Goal: Find specific page/section: Find specific page/section

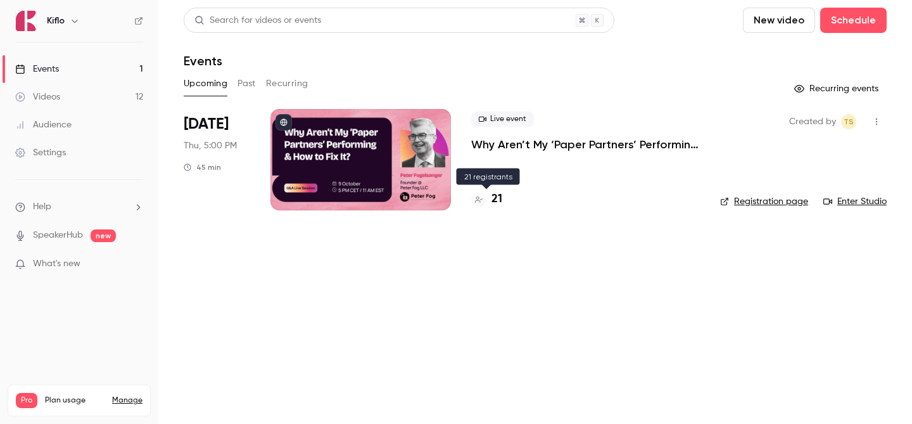
click at [497, 203] on h4 "21" at bounding box center [496, 199] width 11 height 17
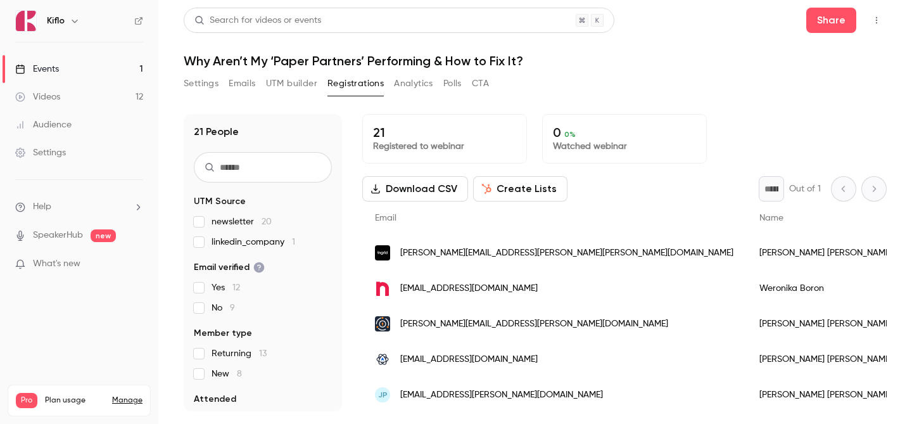
click at [87, 60] on link "Events 1" at bounding box center [79, 69] width 158 height 28
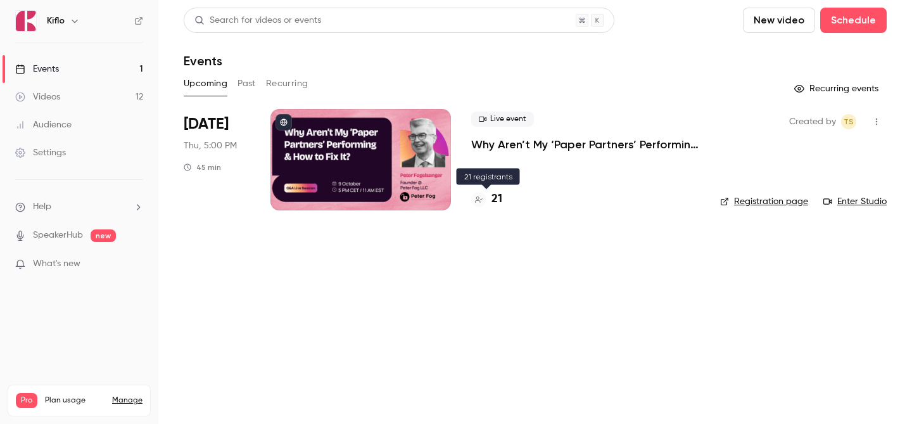
click at [497, 199] on h4 "21" at bounding box center [496, 199] width 11 height 17
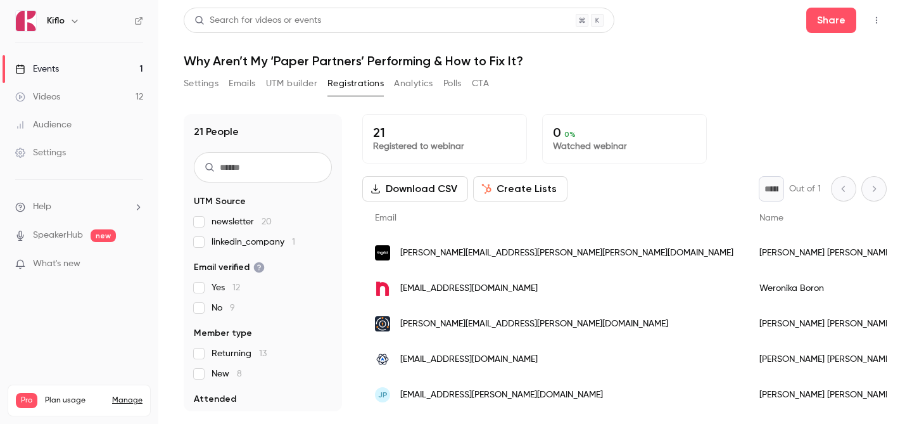
click at [79, 56] on link "Events 1" at bounding box center [79, 69] width 158 height 28
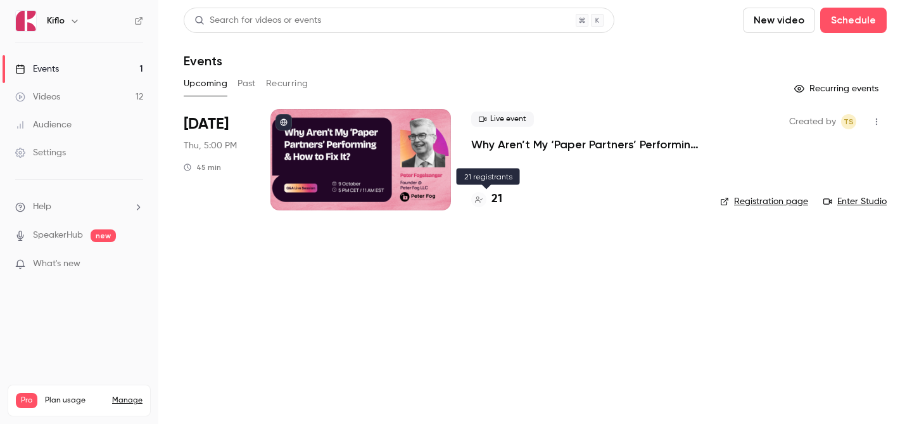
click at [490, 194] on div "21" at bounding box center [486, 199] width 31 height 17
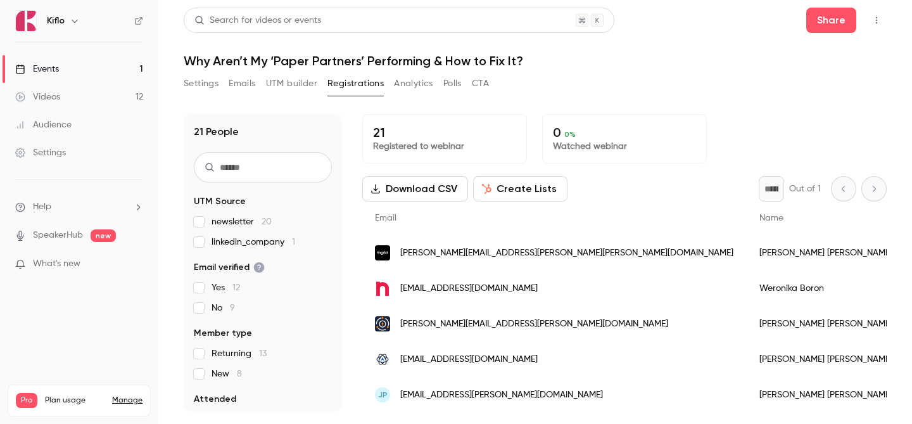
click at [573, 140] on p "Watched webinar" at bounding box center [624, 146] width 143 height 13
click at [570, 137] on span "0 %" at bounding box center [569, 134] width 11 height 9
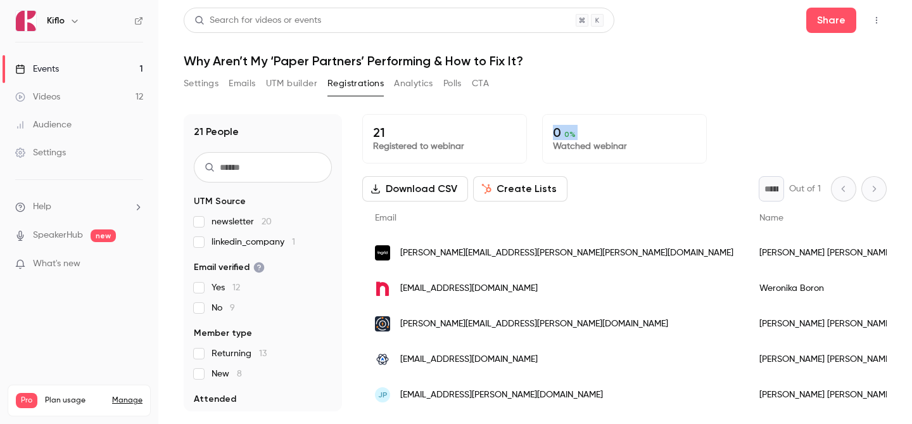
click at [570, 137] on span "0 %" at bounding box center [569, 134] width 11 height 9
click at [581, 135] on p "0 0 %" at bounding box center [624, 132] width 143 height 15
click at [347, 135] on div "21 People UTM Source newsletter 20 linkedin_company 1 Email verified Yes 12 No …" at bounding box center [535, 262] width 703 height 297
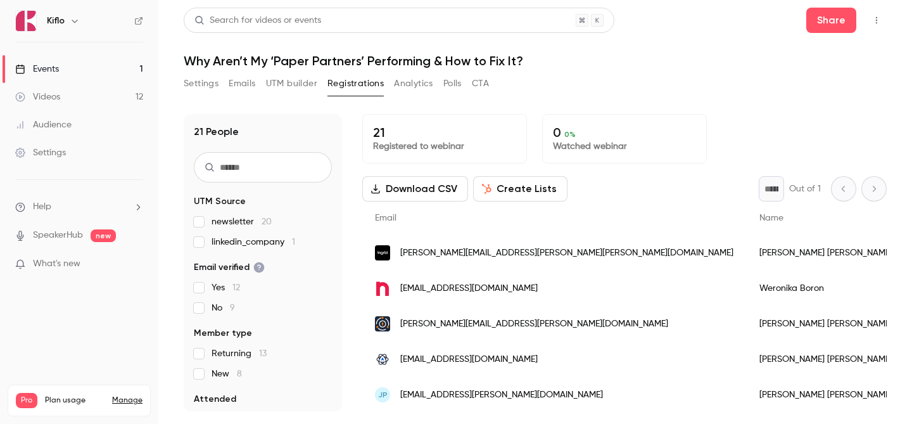
click at [199, 85] on button "Settings" at bounding box center [201, 83] width 35 height 20
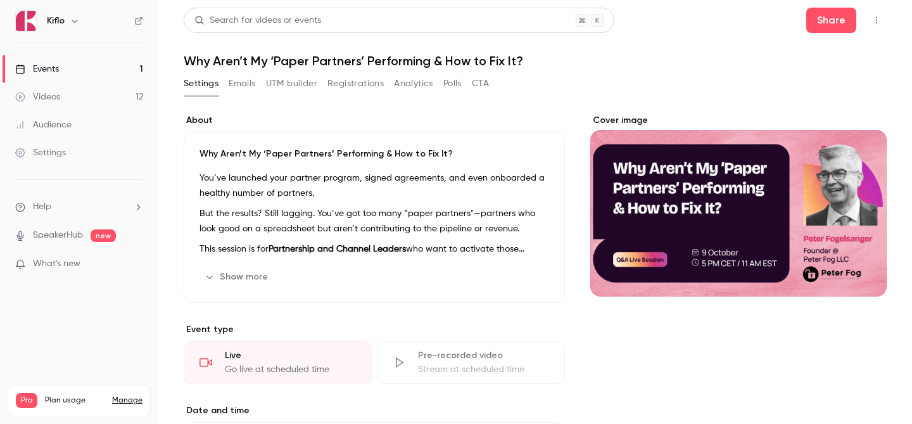
click at [871, 22] on icon "button" at bounding box center [876, 20] width 10 height 9
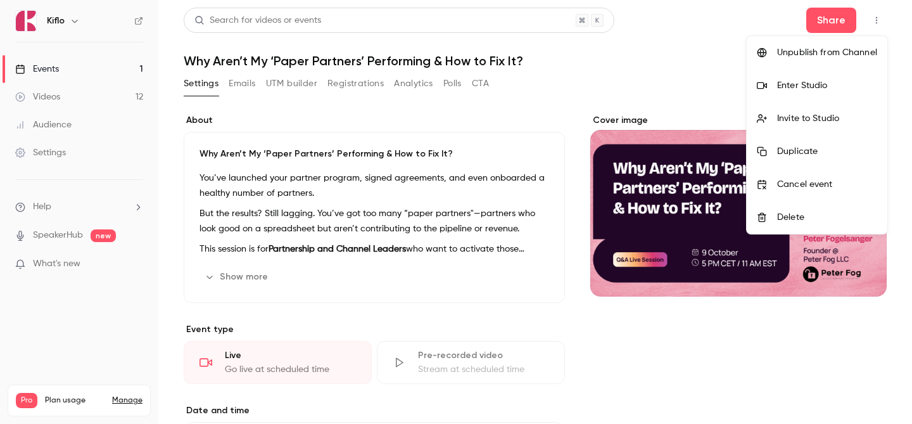
click at [871, 22] on div at bounding box center [456, 212] width 912 height 424
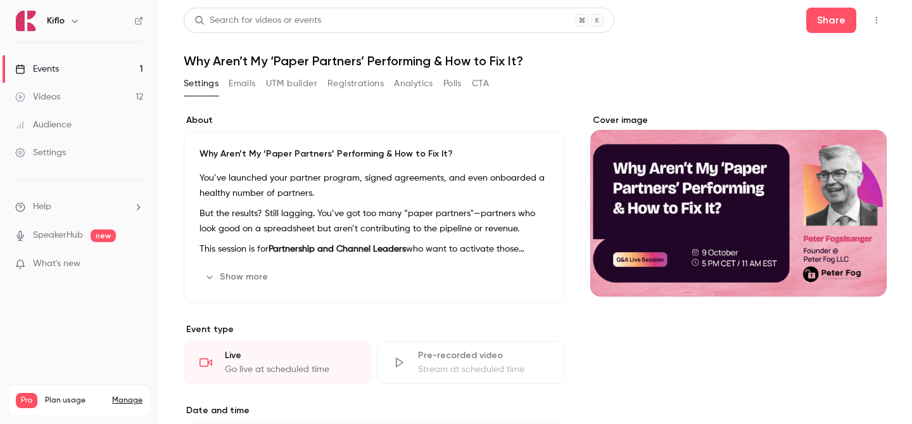
click at [241, 81] on button "Emails" at bounding box center [242, 83] width 27 height 20
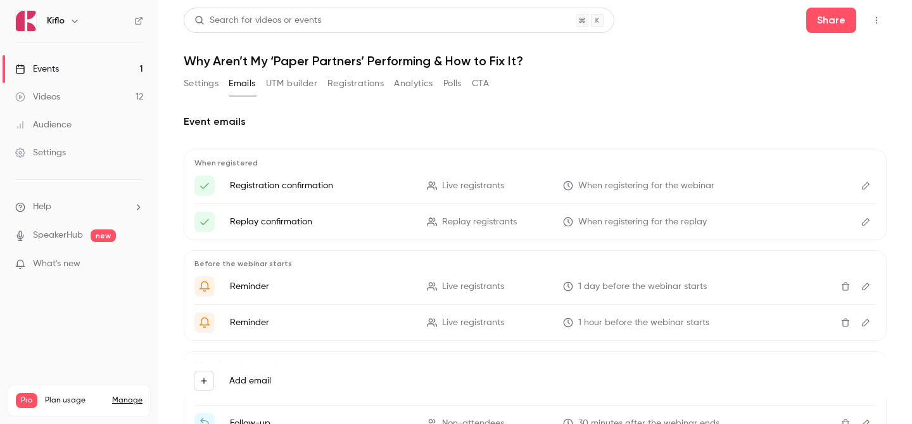
click at [296, 87] on button "UTM builder" at bounding box center [291, 83] width 51 height 20
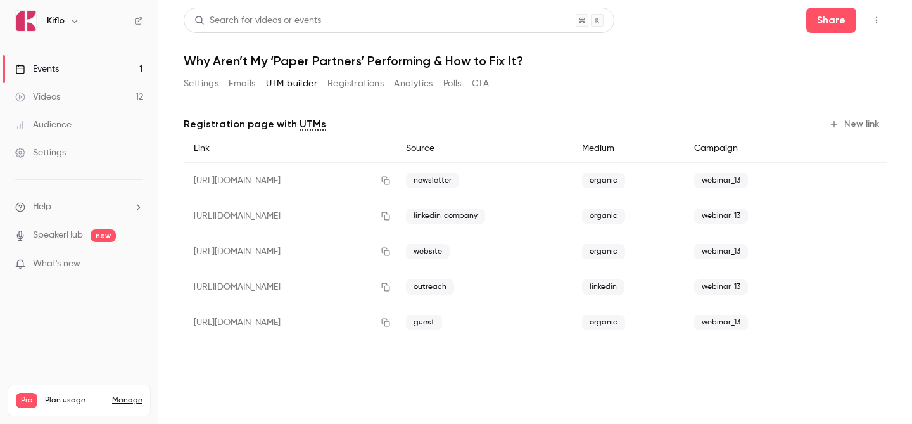
click at [322, 92] on div "Settings Emails UTM builder Registrations Analytics Polls CTA" at bounding box center [336, 83] width 305 height 20
click at [358, 92] on button "Registrations" at bounding box center [355, 83] width 56 height 20
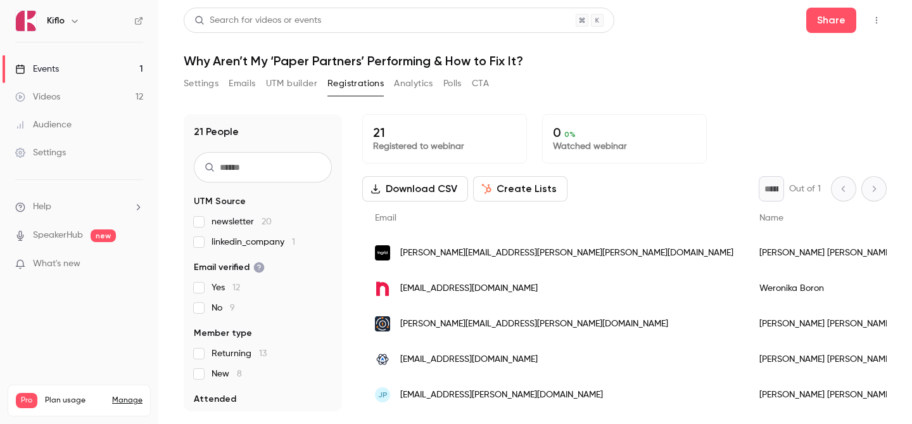
click at [451, 75] on button "Polls" at bounding box center [452, 83] width 18 height 20
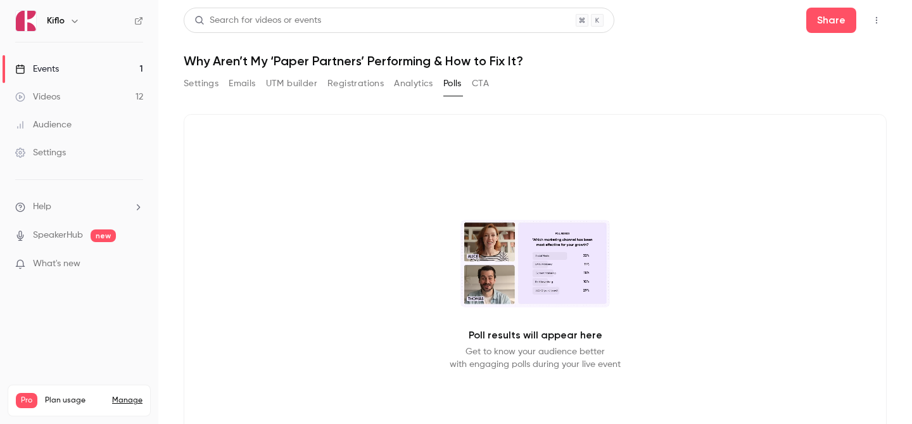
click at [194, 79] on button "Settings" at bounding box center [201, 83] width 35 height 20
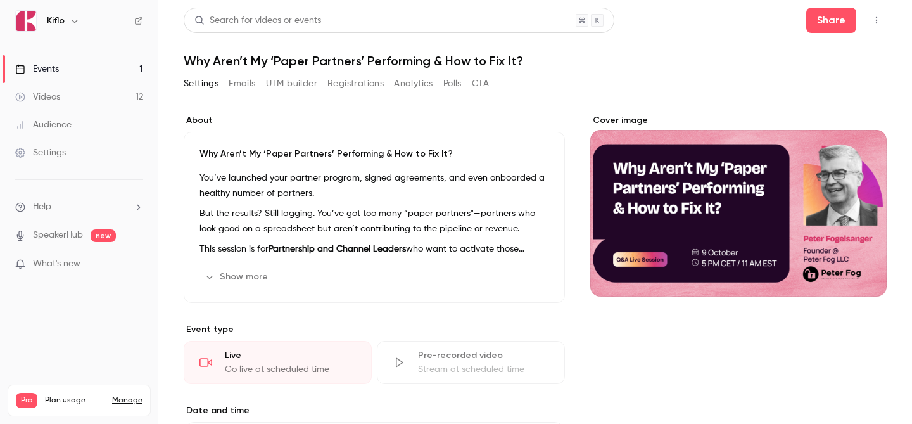
click at [124, 50] on ul "Events 1 Videos 12 Audience Settings" at bounding box center [79, 110] width 158 height 137
click at [111, 68] on link "Events 1" at bounding box center [79, 69] width 158 height 28
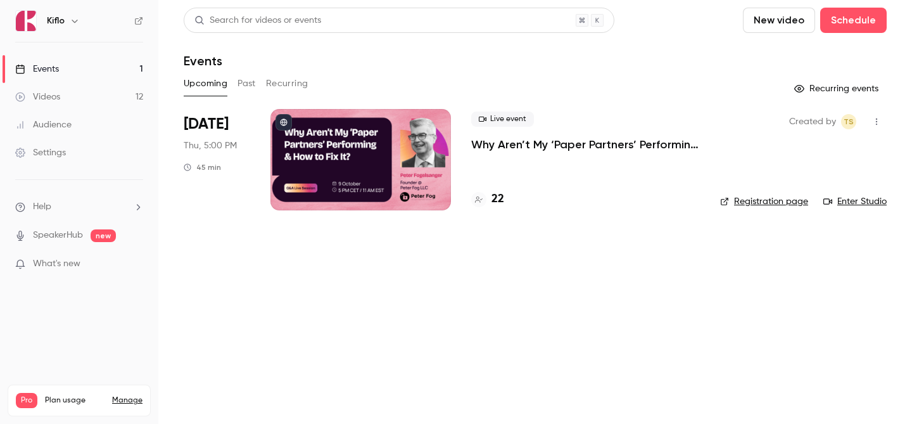
click at [99, 61] on link "Events 1" at bounding box center [79, 69] width 158 height 28
click at [105, 104] on link "Videos 12" at bounding box center [79, 97] width 158 height 28
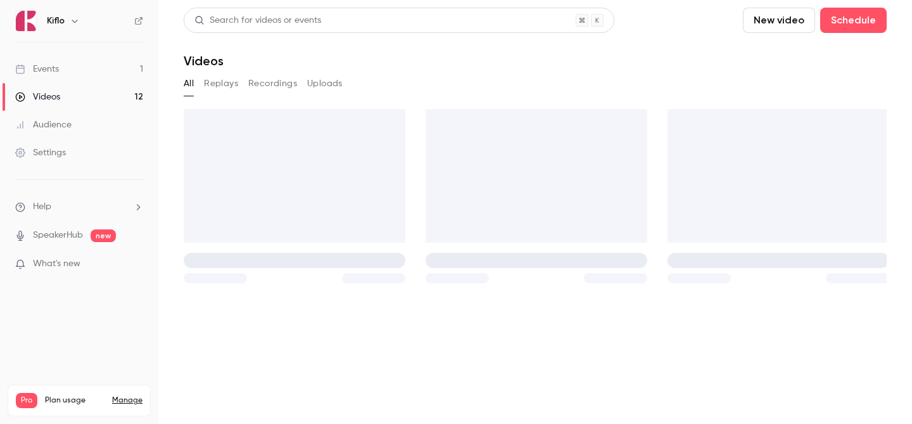
click at [91, 67] on link "Events 1" at bounding box center [79, 69] width 158 height 28
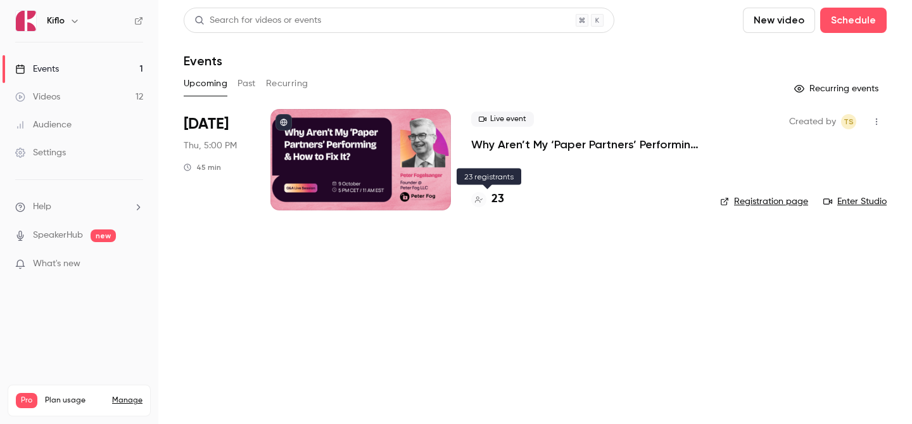
click at [494, 200] on h4 "23" at bounding box center [497, 199] width 13 height 17
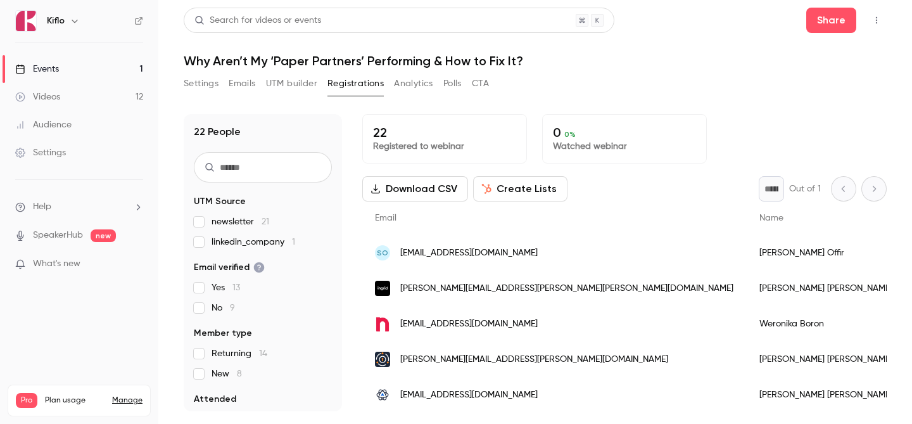
click at [129, 67] on link "Events 1" at bounding box center [79, 69] width 158 height 28
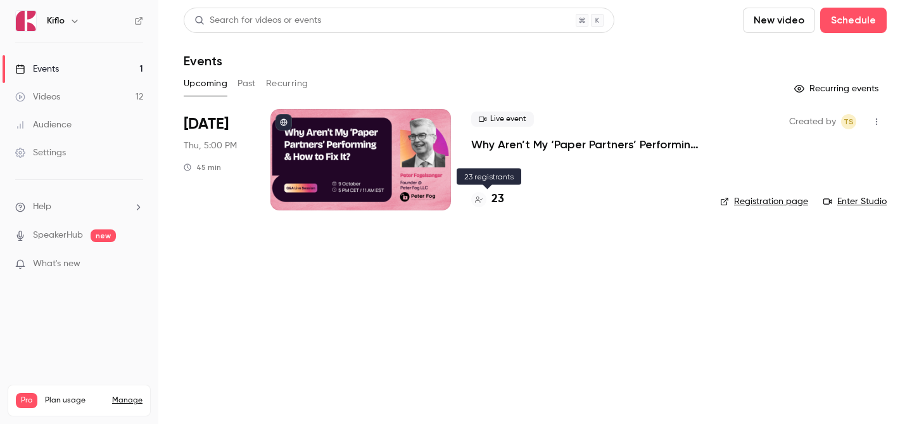
click at [500, 203] on h4 "23" at bounding box center [497, 199] width 13 height 17
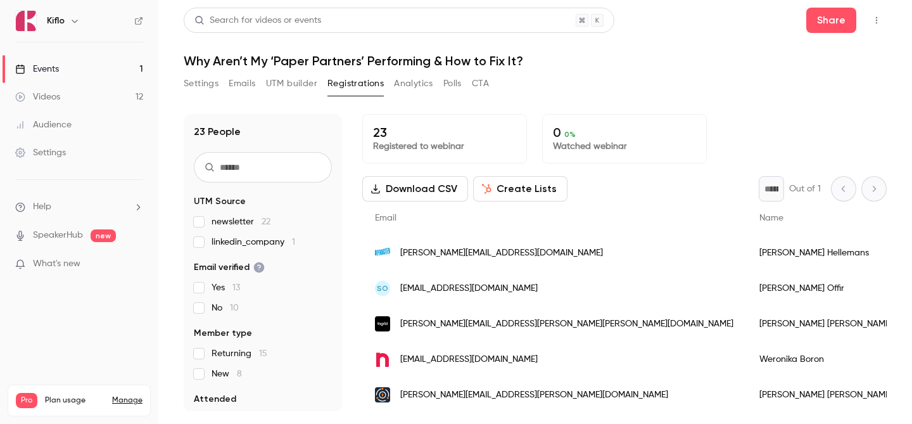
click at [80, 66] on link "Events 1" at bounding box center [79, 69] width 158 height 28
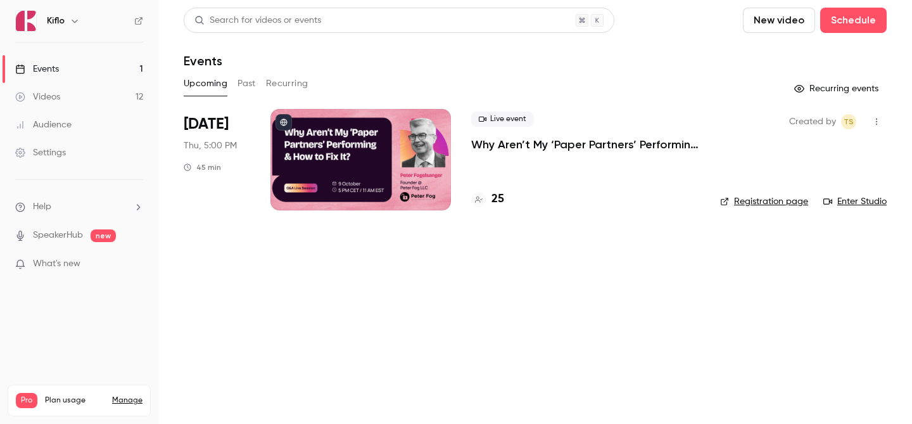
click at [377, 166] on div at bounding box center [360, 159] width 180 height 101
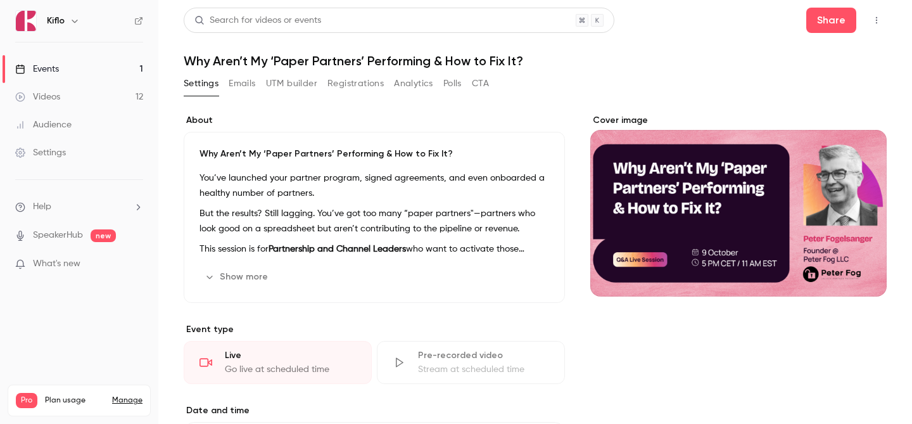
click at [300, 226] on p "But the results? Still lagging. You’ve got too many “paper partners"—partners w…" at bounding box center [374, 221] width 350 height 30
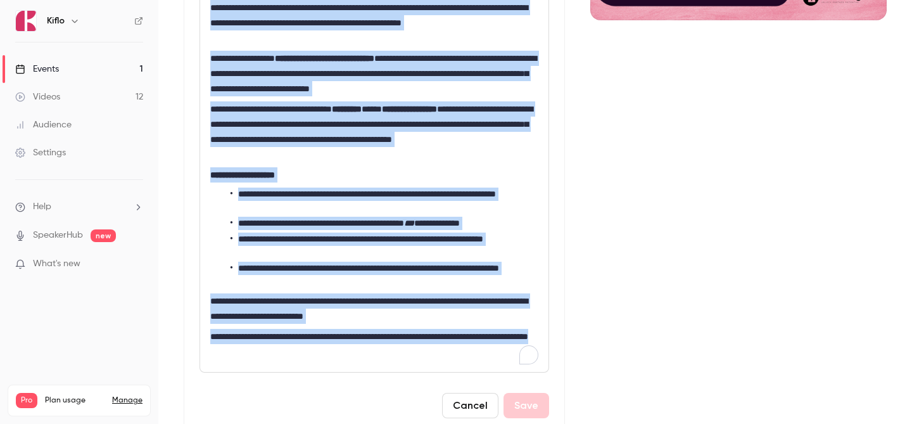
scroll to position [329, 0]
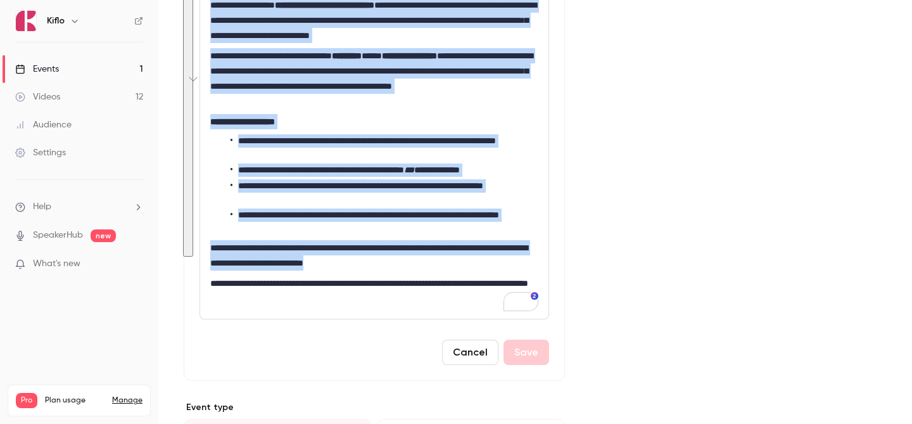
drag, startPoint x: 210, startPoint y: 248, endPoint x: 416, endPoint y: 261, distance: 206.8
click at [416, 261] on div "**********" at bounding box center [374, 111] width 348 height 415
